Goal: Navigation & Orientation: Find specific page/section

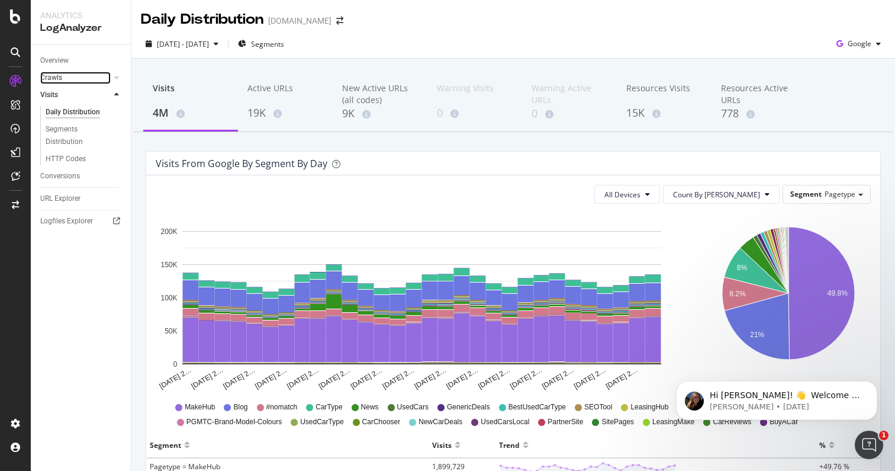
click at [64, 78] on link "Crawls" at bounding box center [75, 78] width 70 height 12
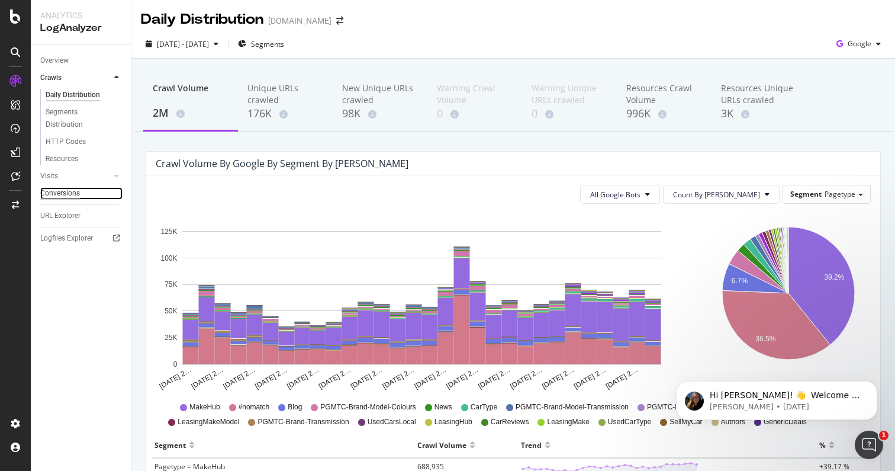
click at [60, 188] on div "Conversions" at bounding box center [60, 193] width 40 height 12
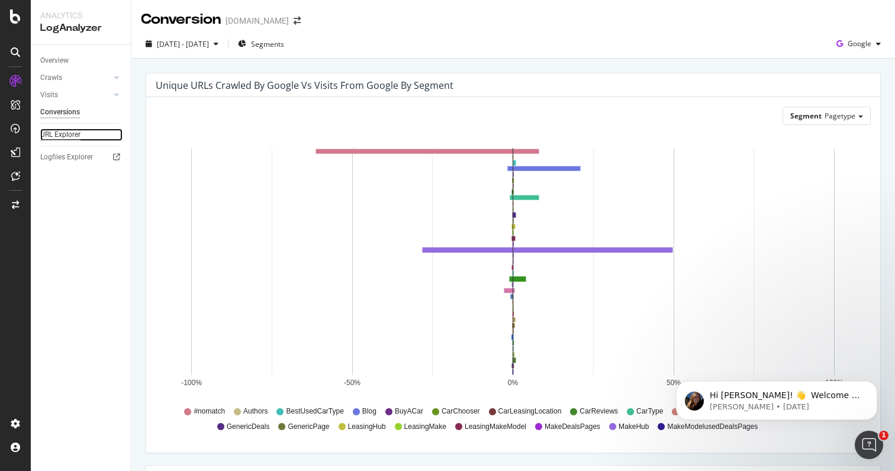
click at [62, 137] on div "URL Explorer" at bounding box center [60, 134] width 40 height 12
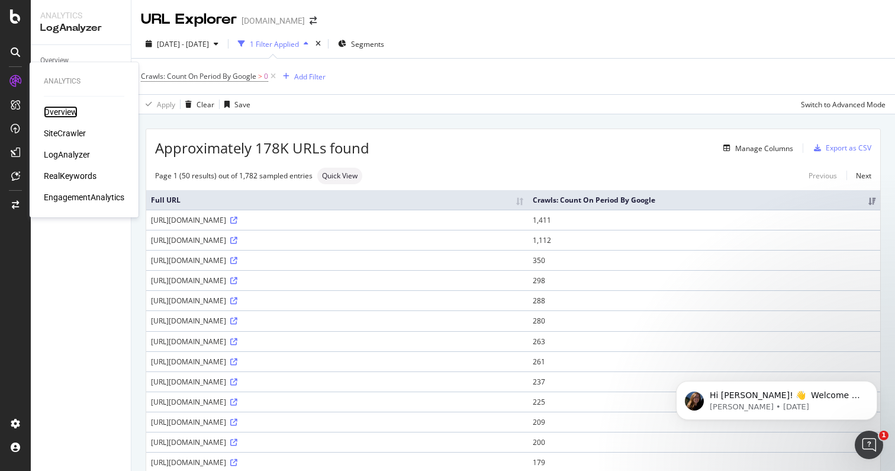
click at [66, 109] on div "Overview" at bounding box center [61, 112] width 34 height 12
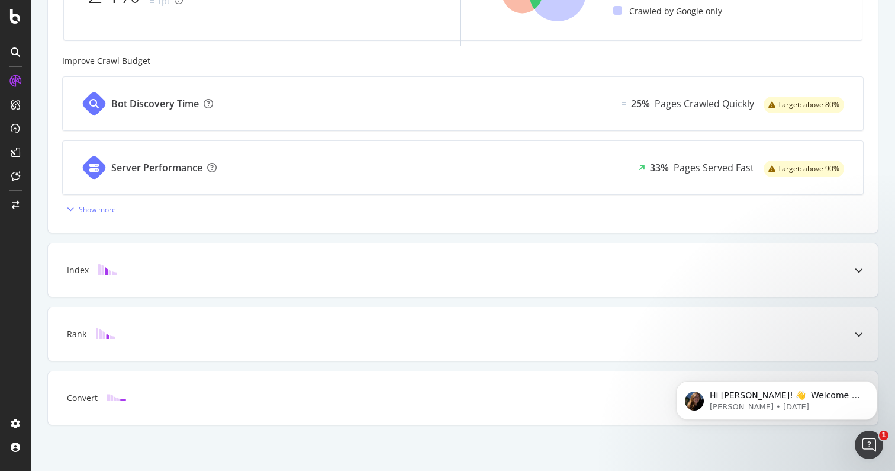
scroll to position [451, 0]
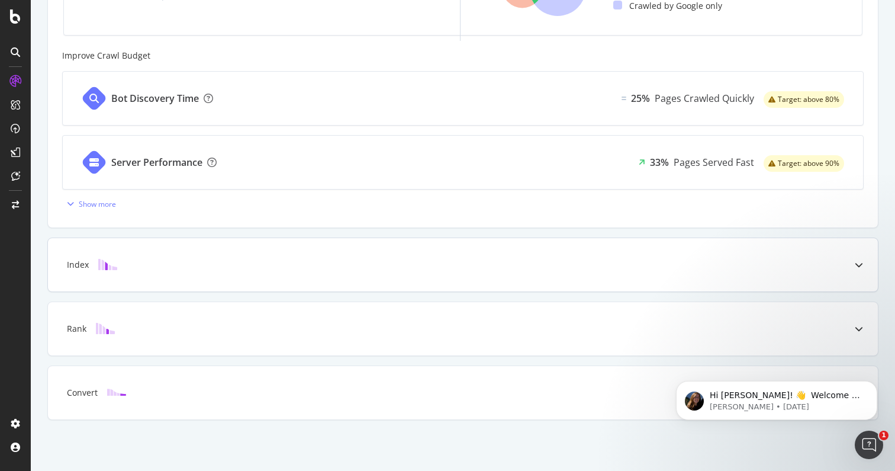
click at [294, 248] on div "Index" at bounding box center [463, 264] width 830 height 53
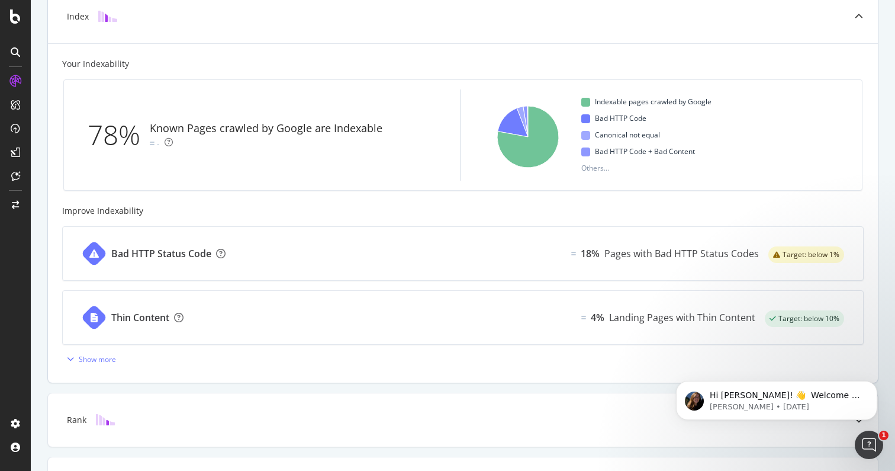
scroll to position [358, 0]
click at [95, 363] on div "Show more" at bounding box center [97, 360] width 37 height 10
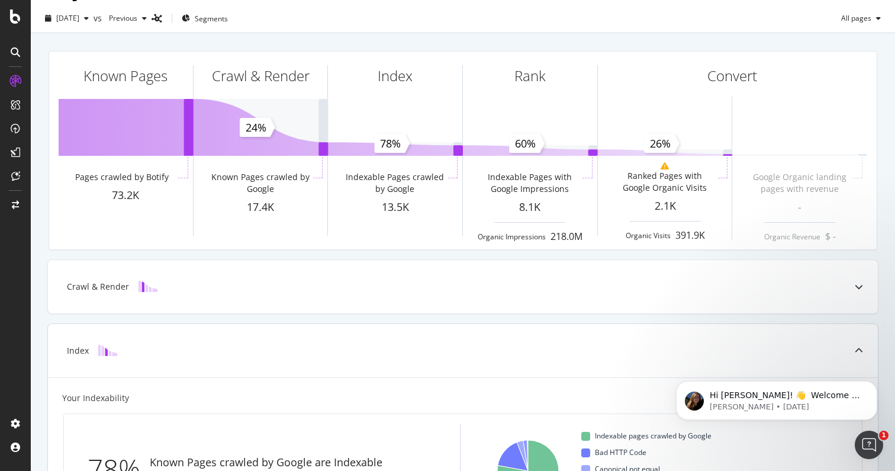
scroll to position [0, 0]
